Goal: Task Accomplishment & Management: Use online tool/utility

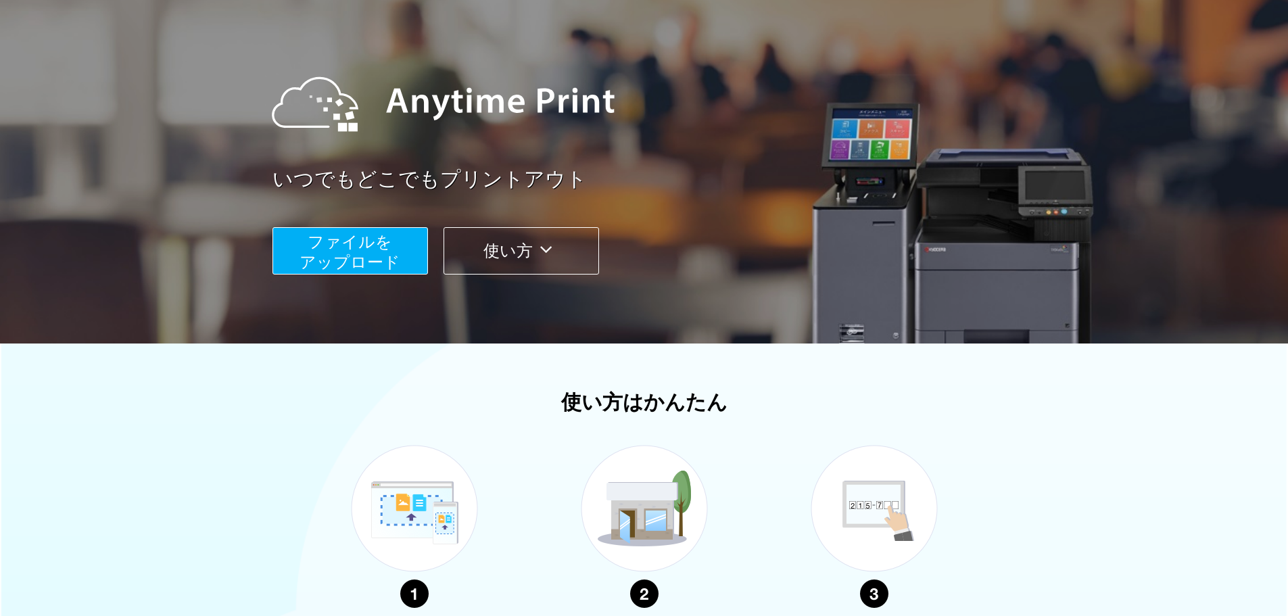
scroll to position [270, 0]
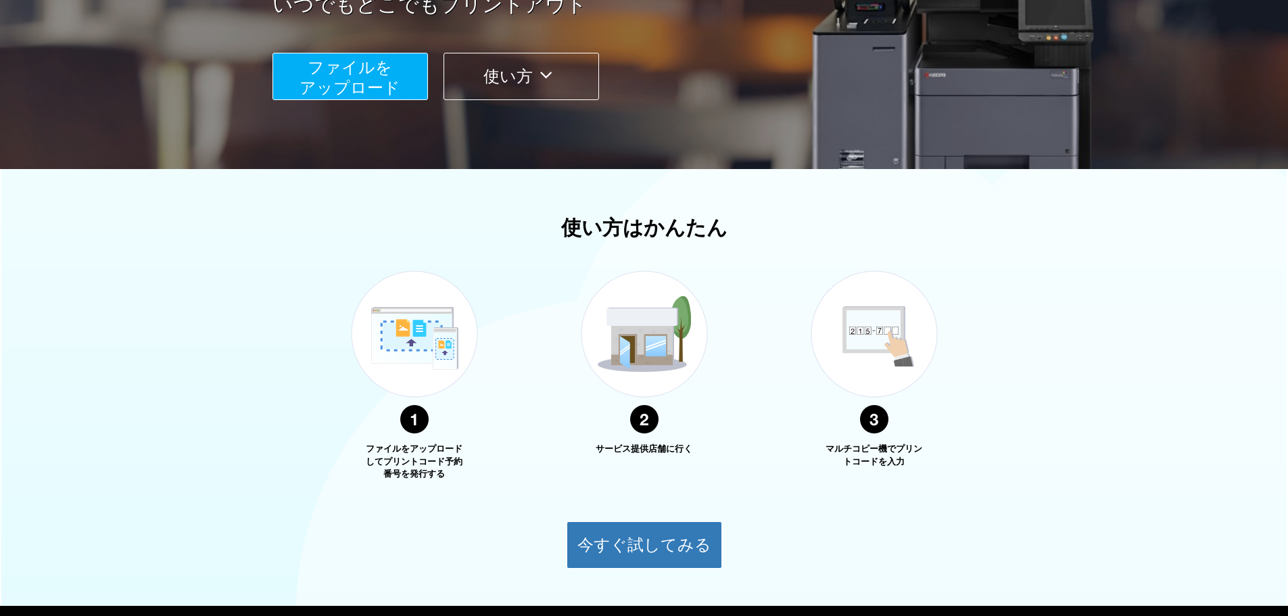
click at [374, 95] on span "ファイルを ​​アップロード" at bounding box center [350, 77] width 101 height 39
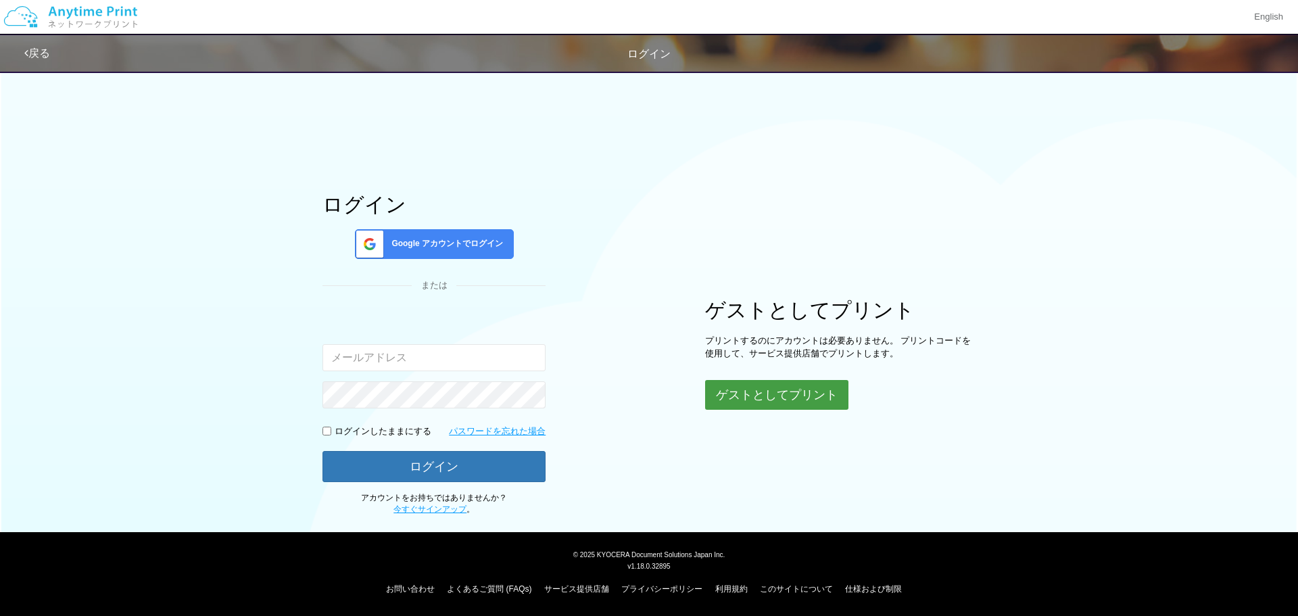
click at [792, 391] on button "ゲストとしてプリント" at bounding box center [776, 395] width 143 height 30
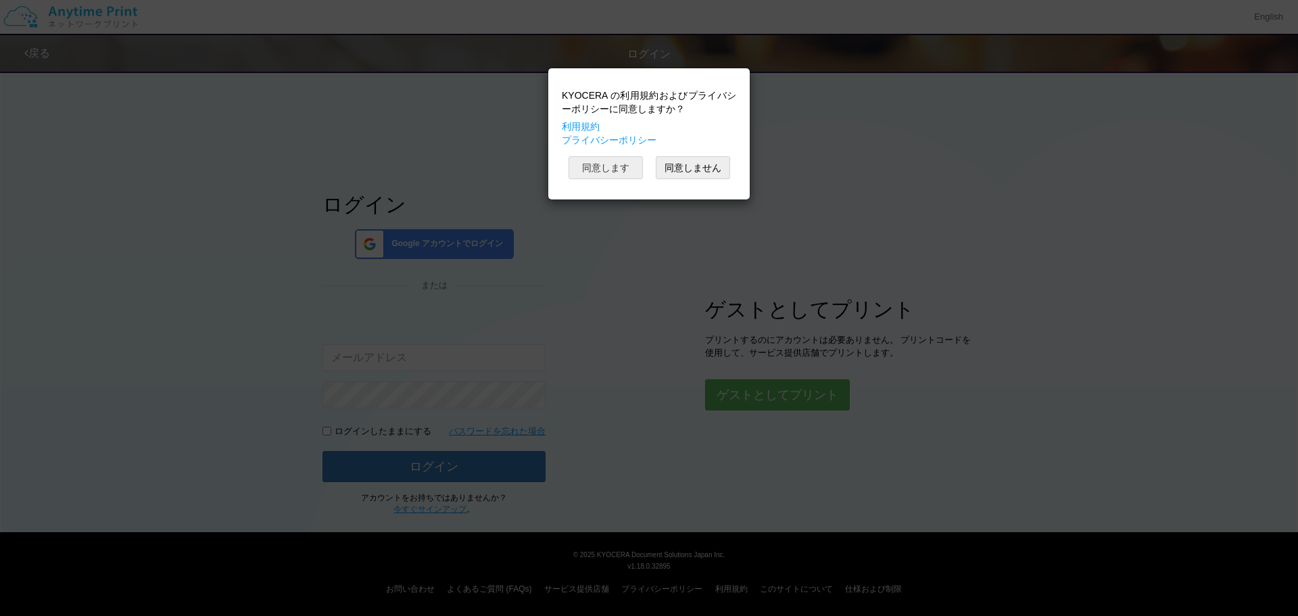
click at [607, 170] on button "同意します" at bounding box center [606, 167] width 74 height 23
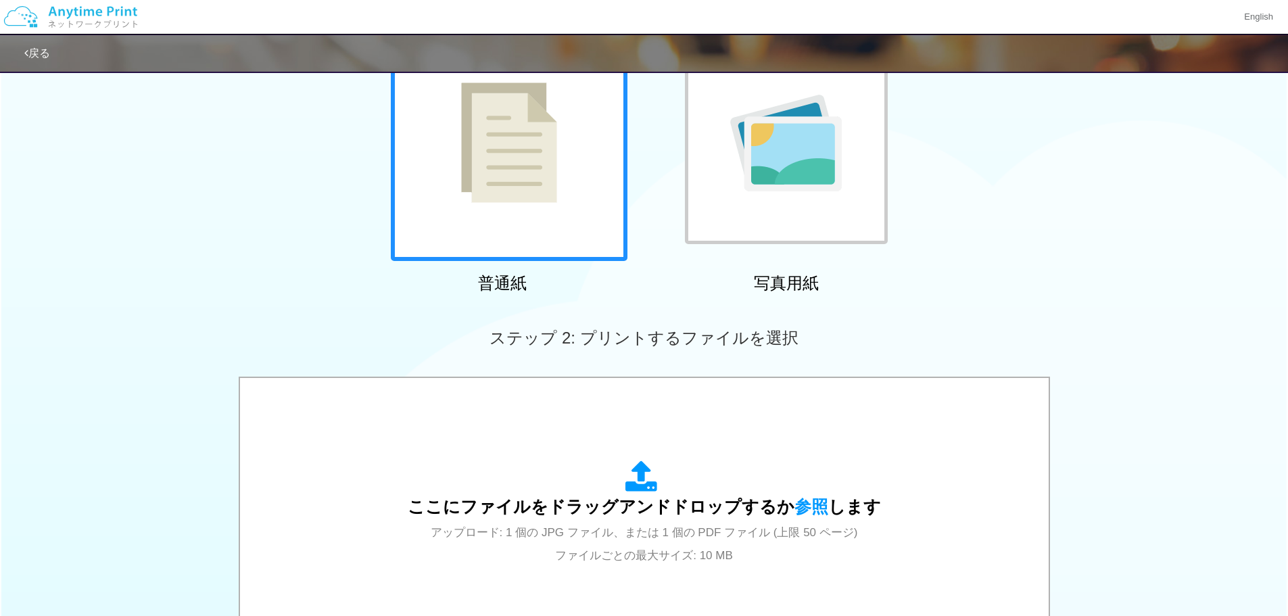
scroll to position [203, 0]
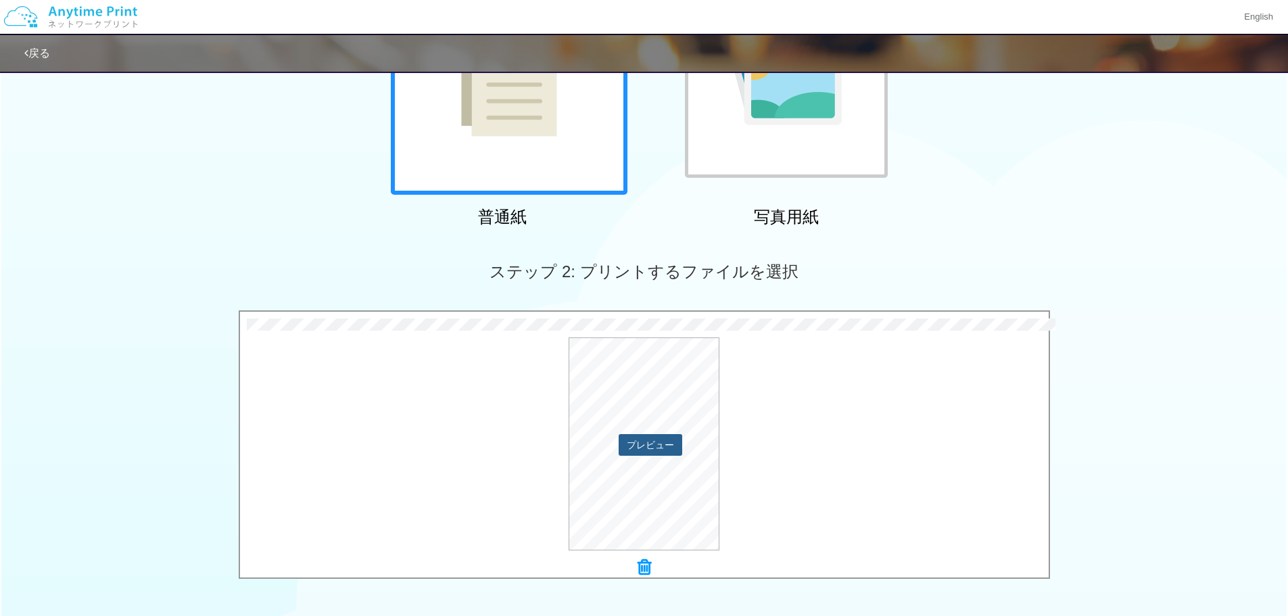
click at [663, 449] on button "プレビュー" at bounding box center [651, 445] width 64 height 22
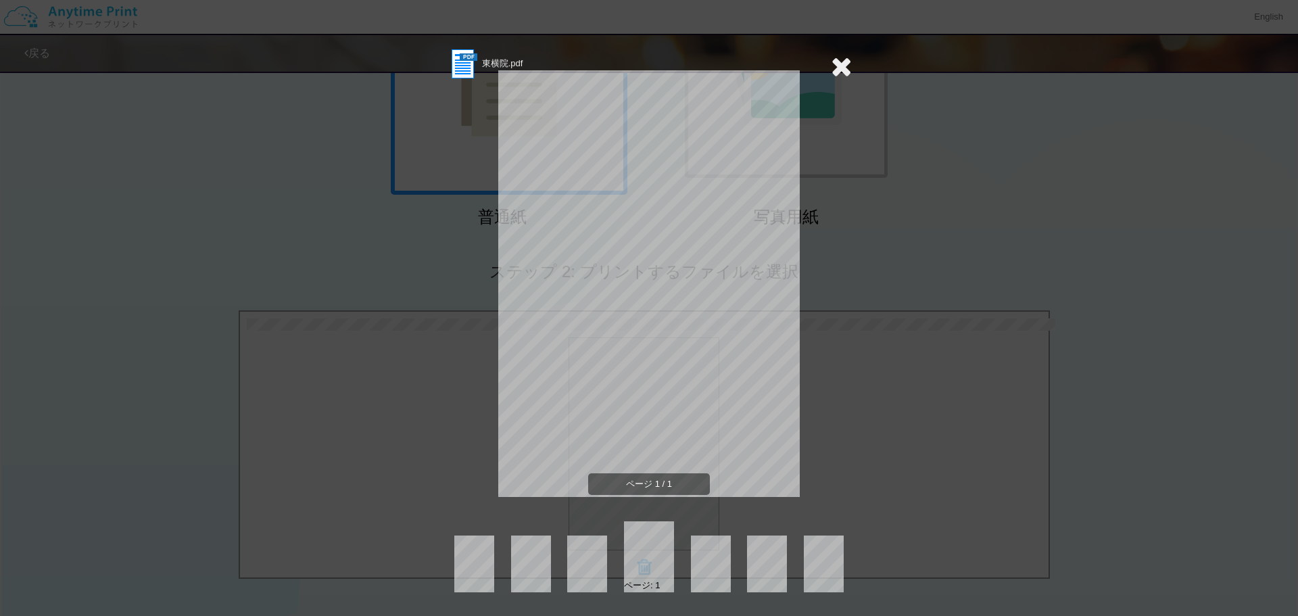
click at [485, 59] on span "東横院.pdf" at bounding box center [502, 63] width 41 height 10
click at [839, 68] on icon at bounding box center [841, 66] width 21 height 27
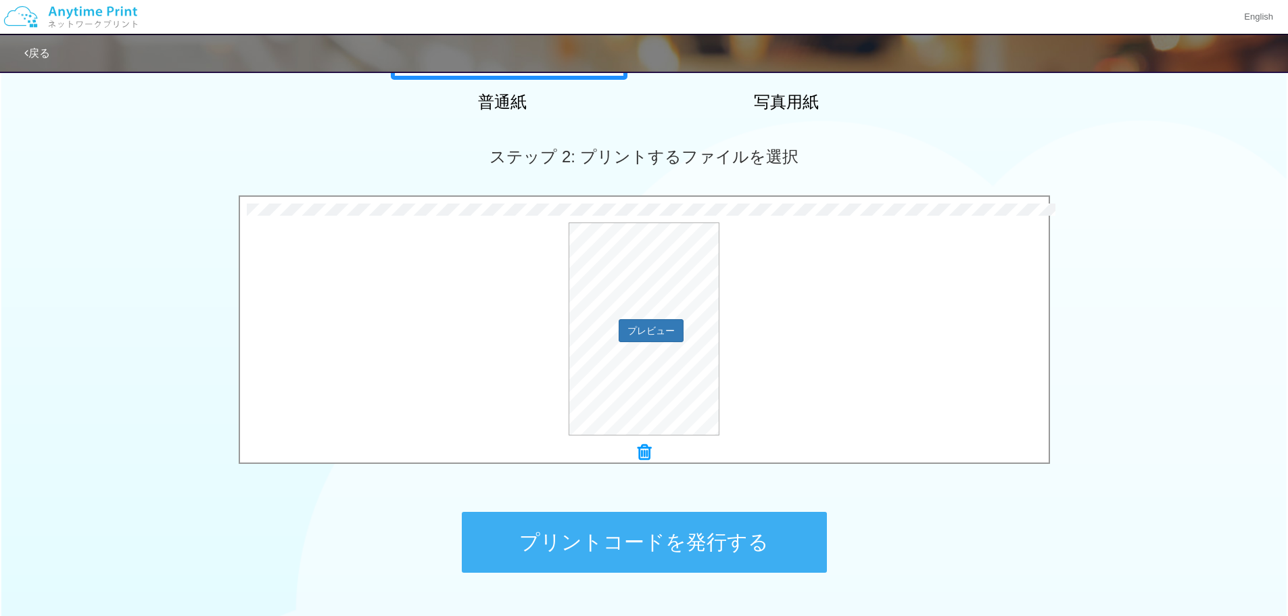
scroll to position [412, 0]
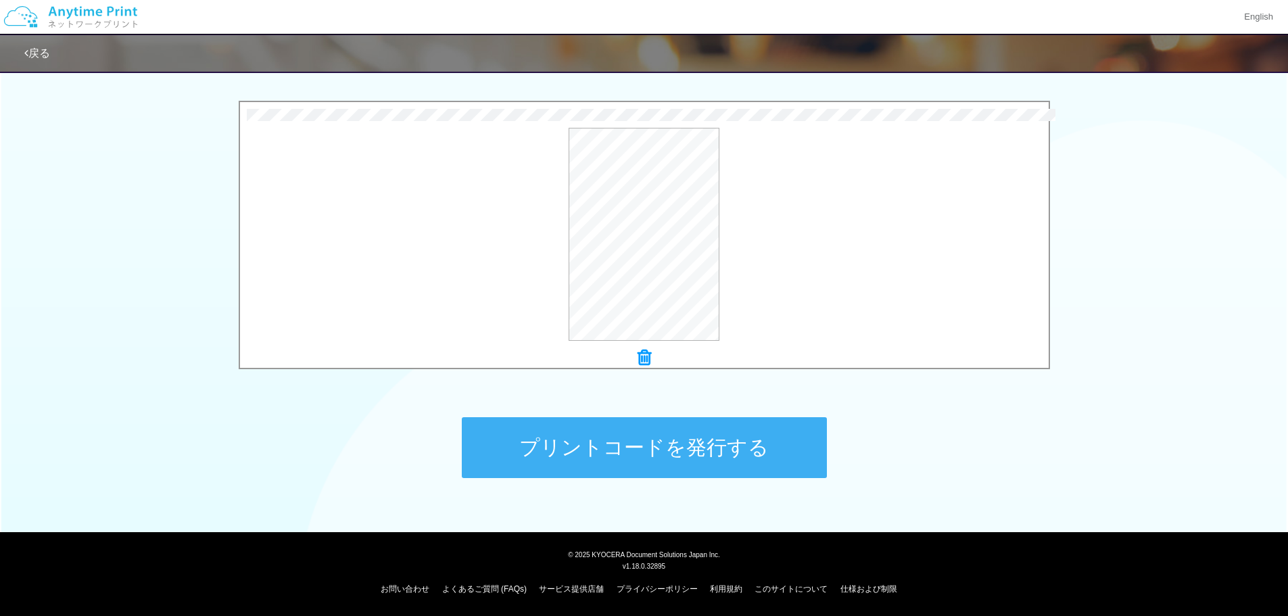
click at [708, 450] on button "プリントコードを発行する" at bounding box center [644, 447] width 365 height 61
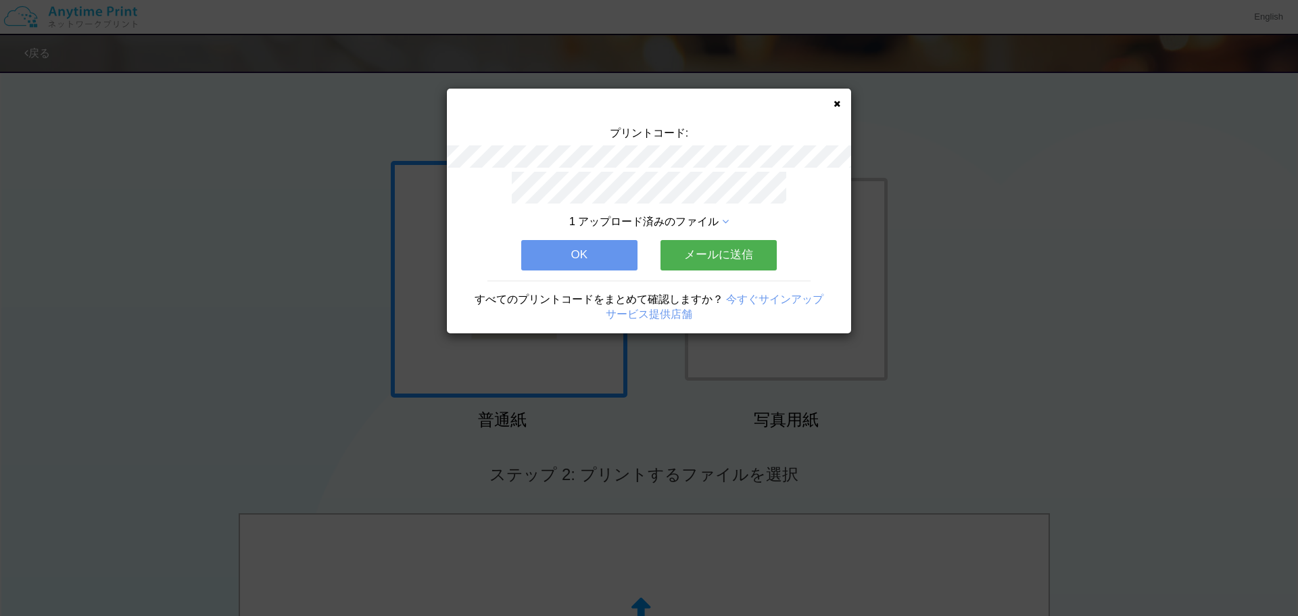
click at [838, 103] on icon at bounding box center [837, 103] width 7 height 9
